Goal: Task Accomplishment & Management: Complete application form

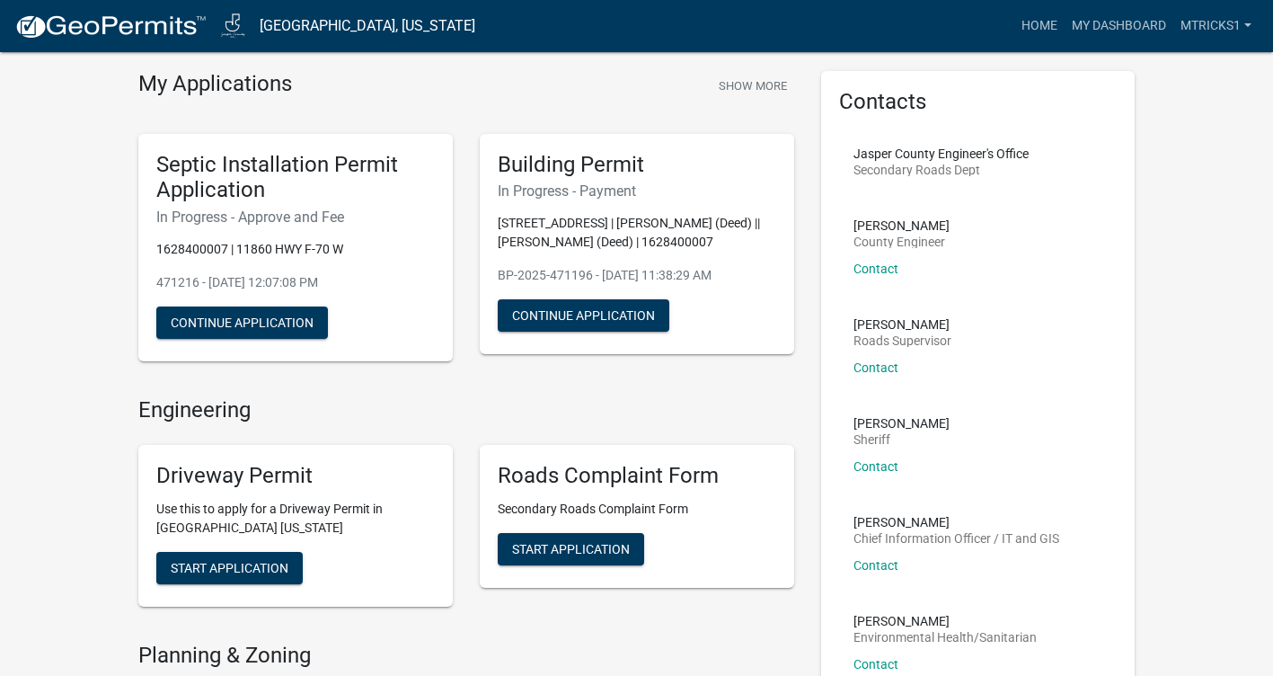
scroll to position [90, 0]
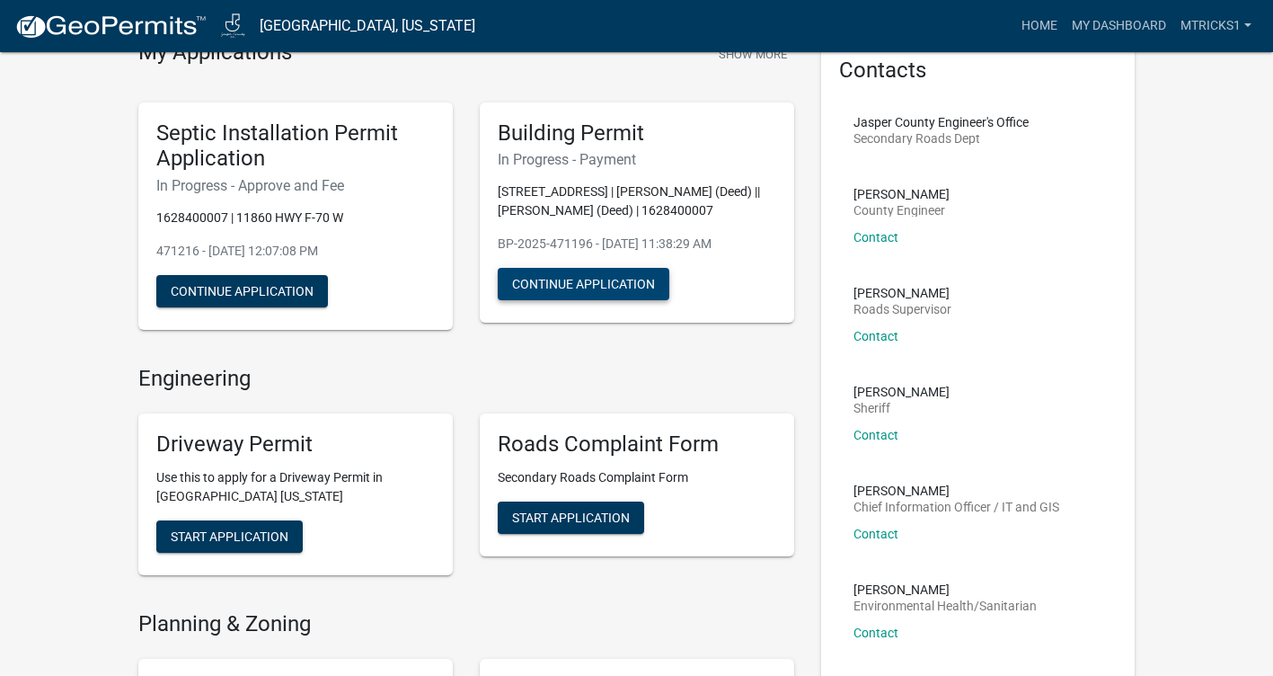
click at [625, 299] on button "Continue Application" at bounding box center [584, 284] width 172 height 32
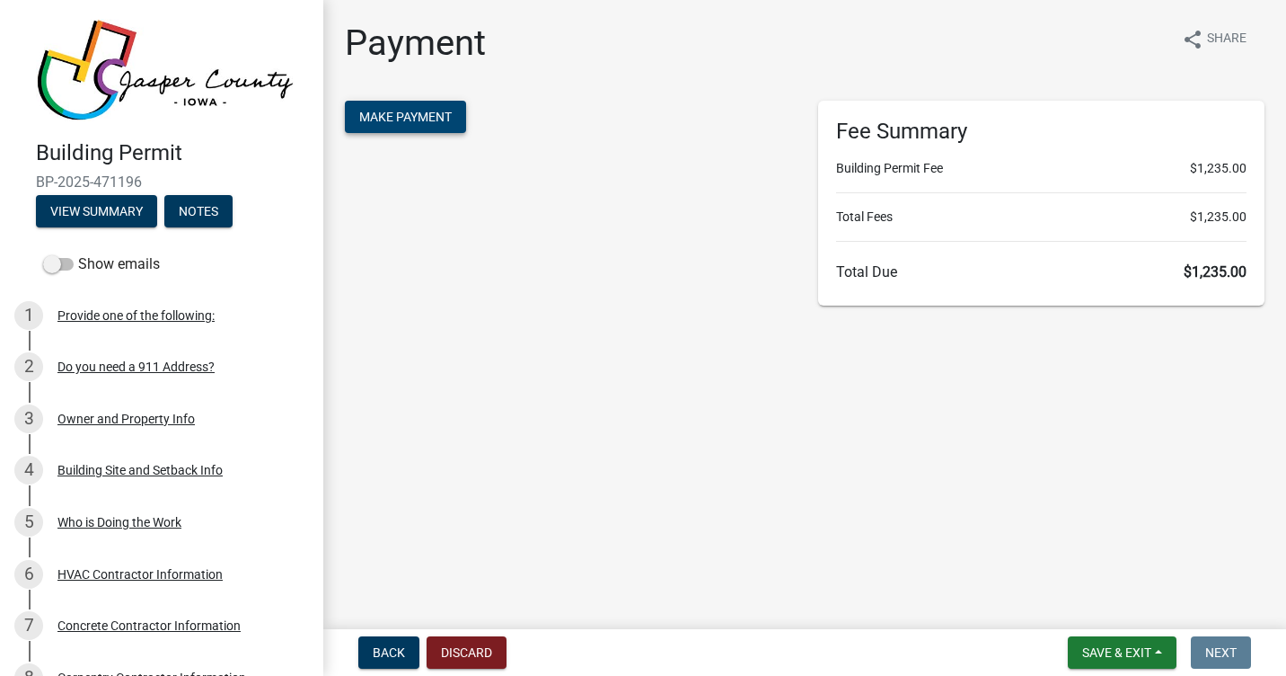
click at [397, 122] on span "Make Payment" at bounding box center [405, 117] width 93 height 14
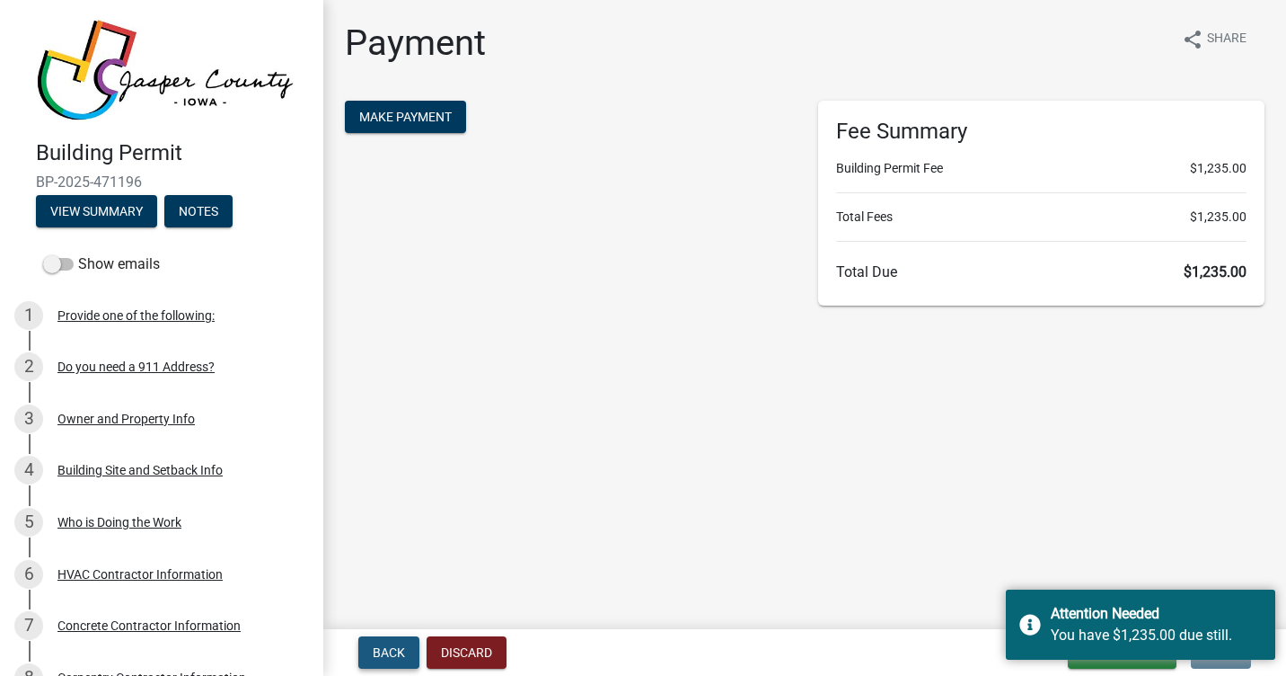
click at [391, 653] on span "Back" at bounding box center [389, 652] width 32 height 14
